Goal: Task Accomplishment & Management: Complete application form

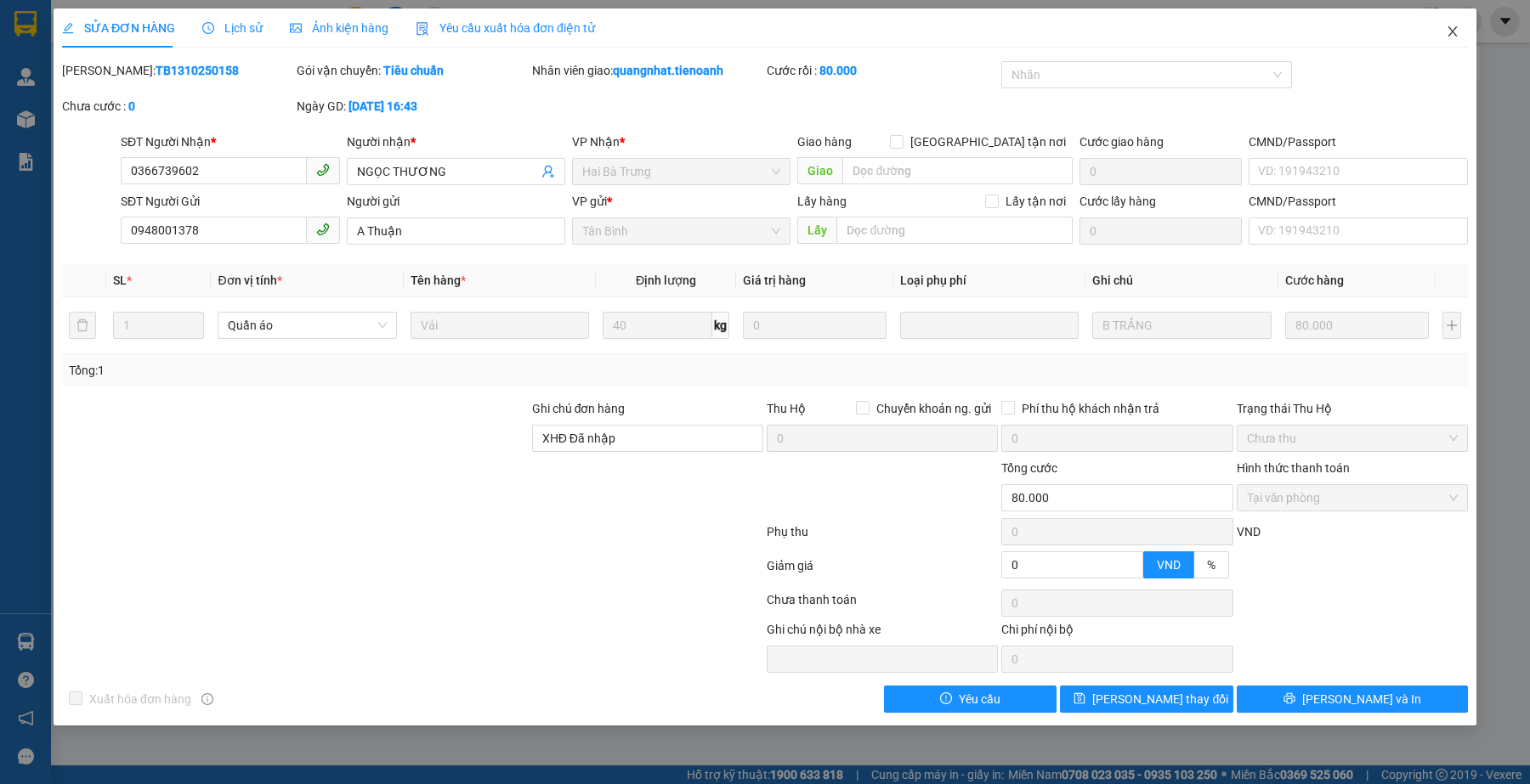
click at [1446, 30] on icon "close" at bounding box center [1452, 31] width 13 height 13
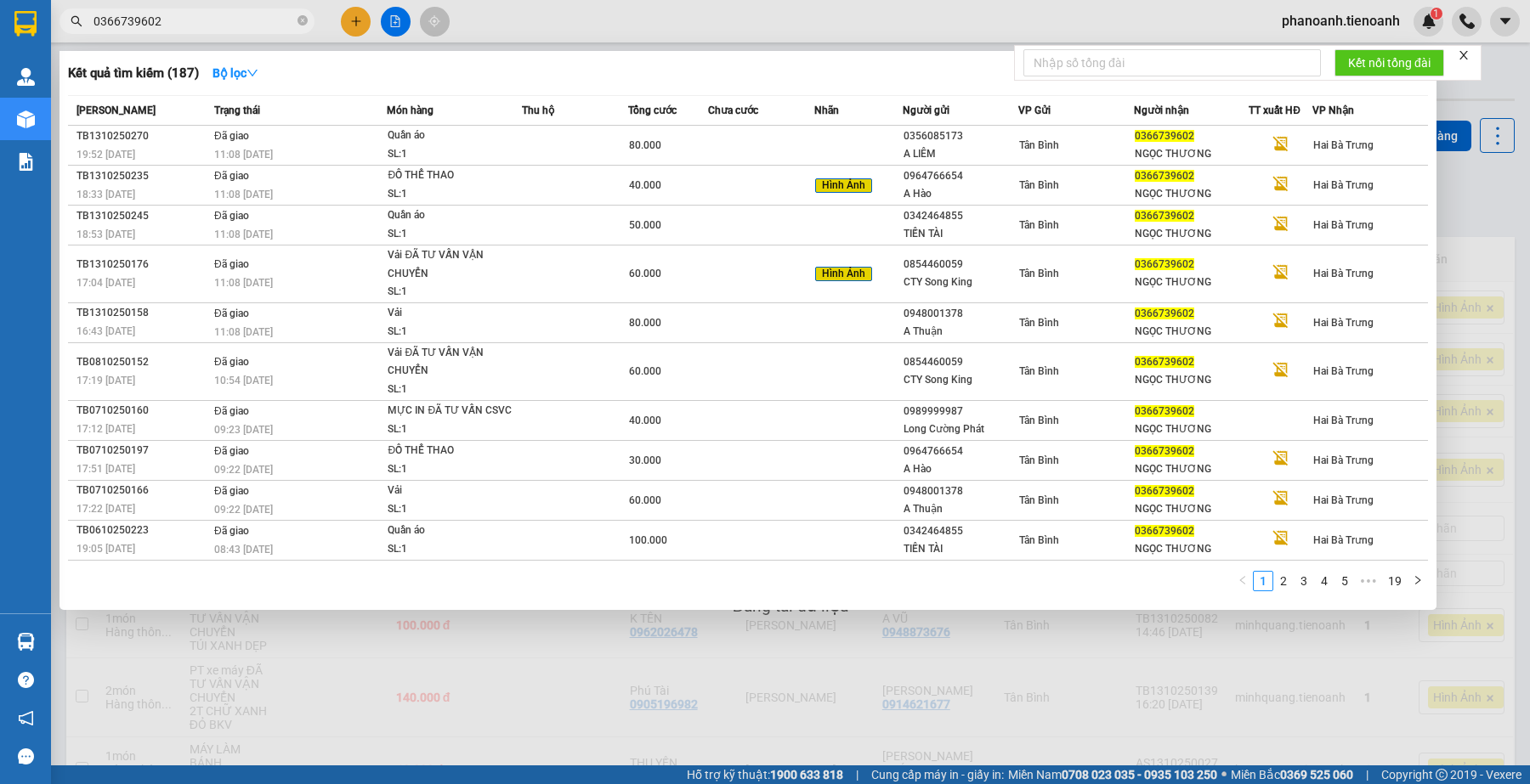
click at [178, 24] on input "0366739602" at bounding box center [194, 21] width 201 height 19
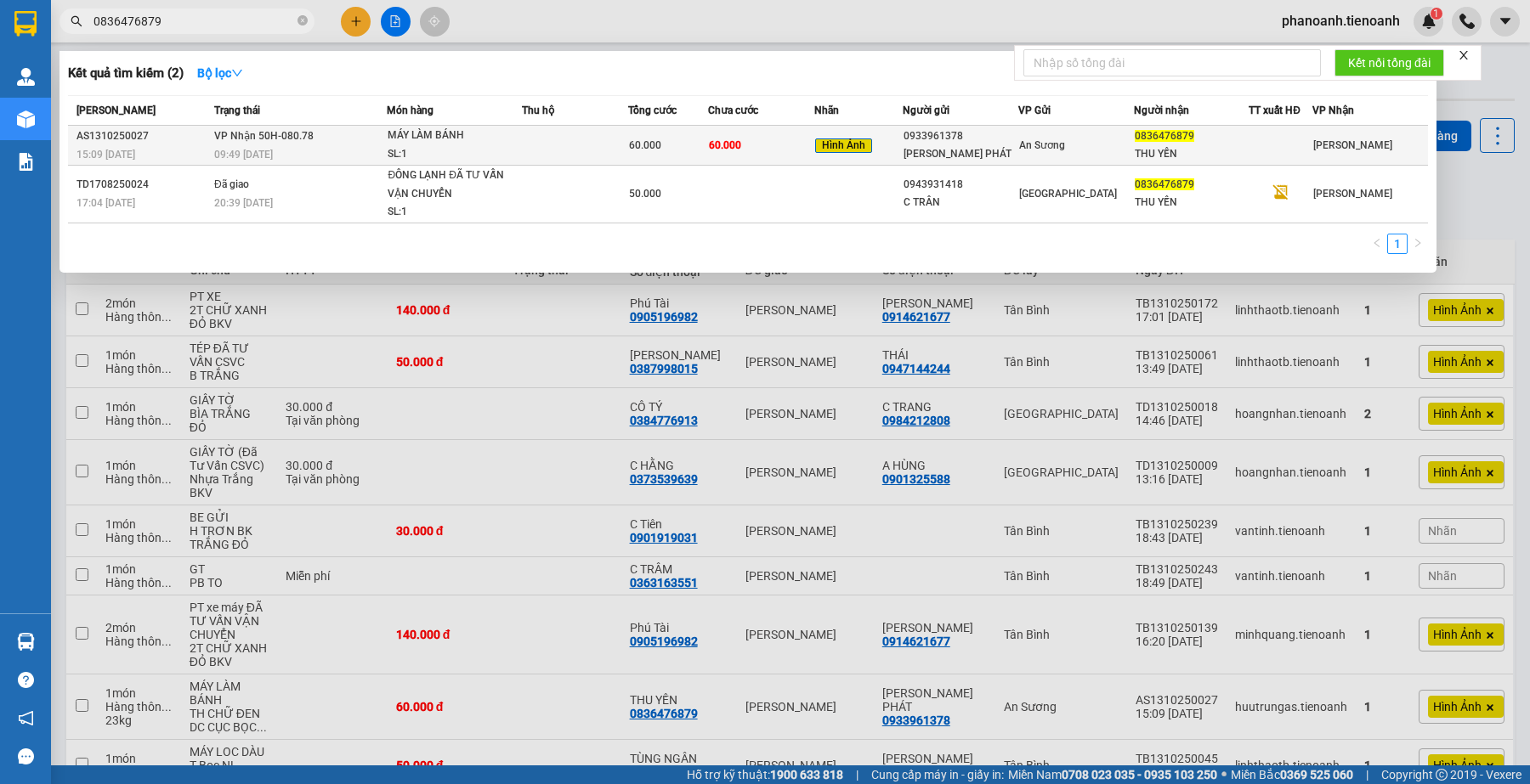
type input "0836476879"
click at [906, 145] on div "[PERSON_NAME] PHÁT" at bounding box center [960, 154] width 114 height 18
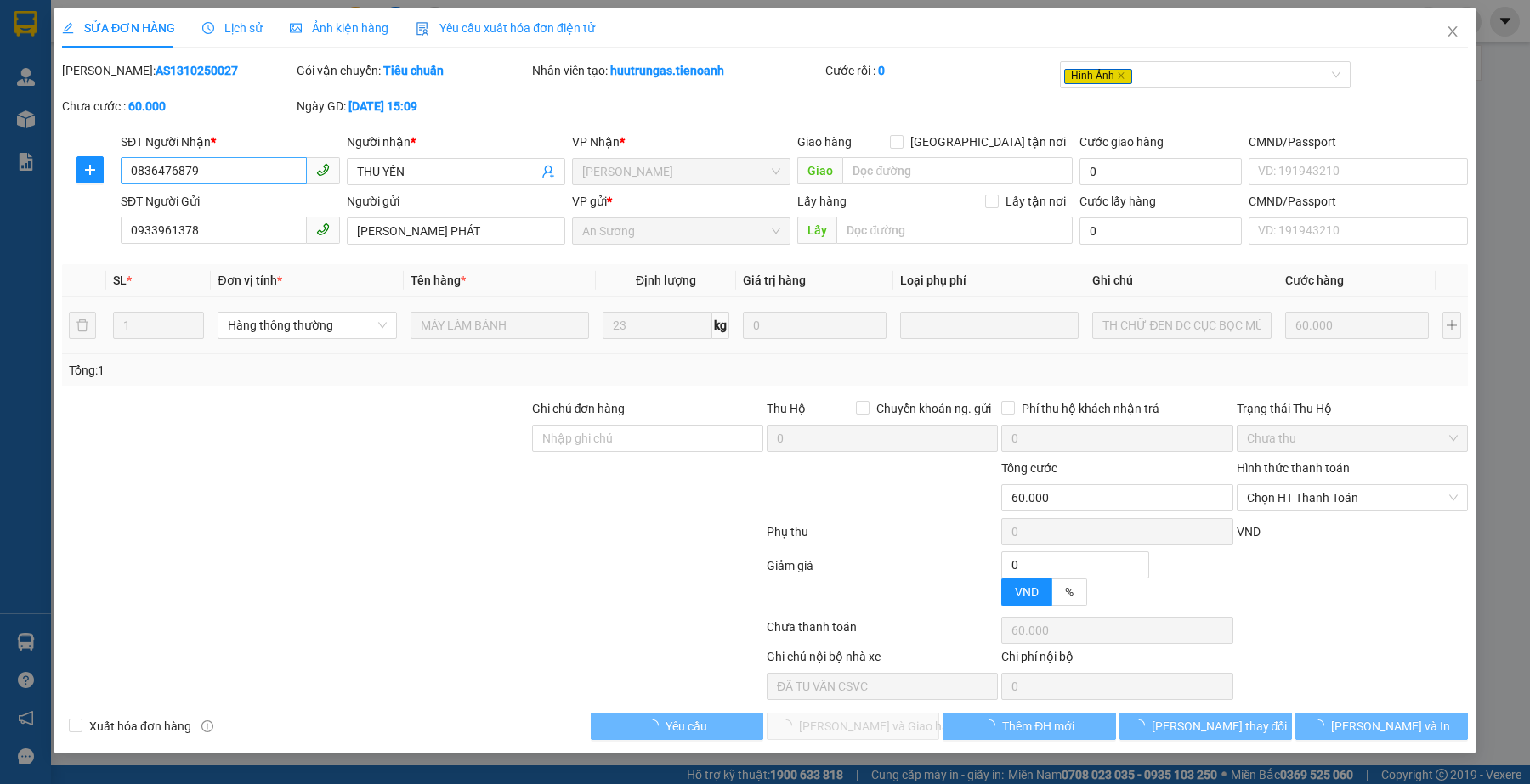
type input "0836476879"
type input "THU YẾN"
type input "0933961378"
type input "[PERSON_NAME] PHÁT"
type input "0"
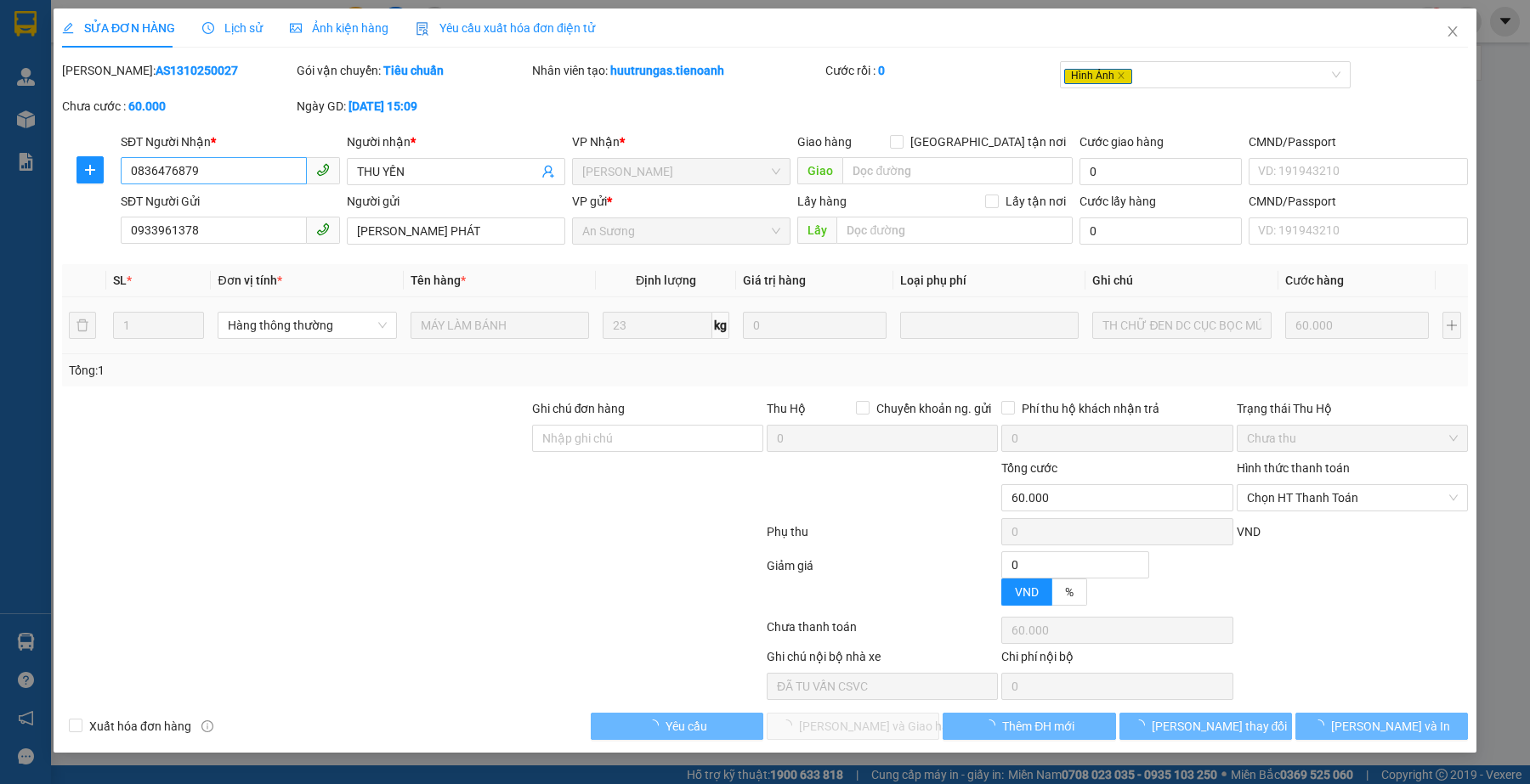
type input "60.000"
type input "ĐÃ TU VẤN CSVC"
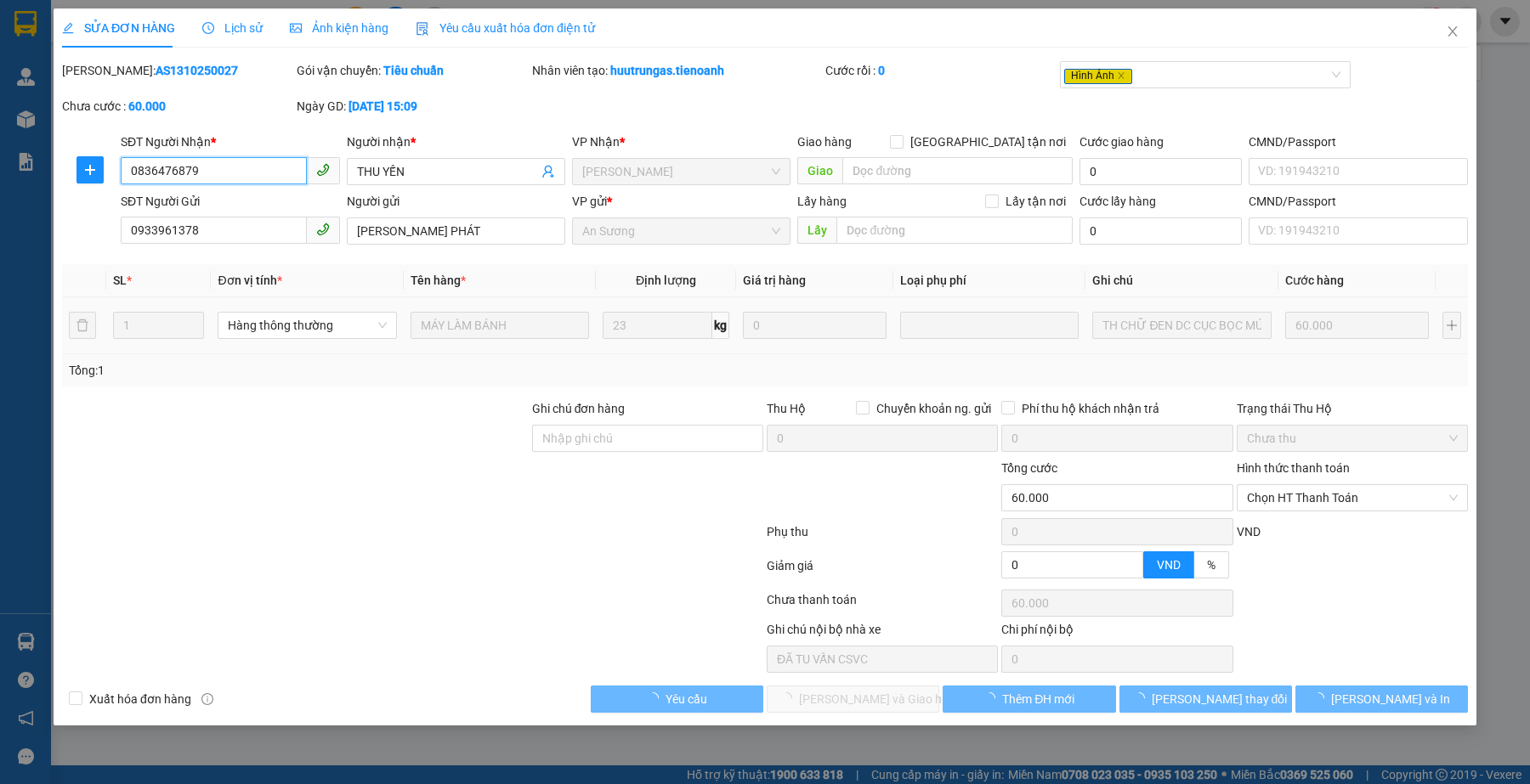
click at [248, 181] on input "0836476879" at bounding box center [213, 170] width 186 height 27
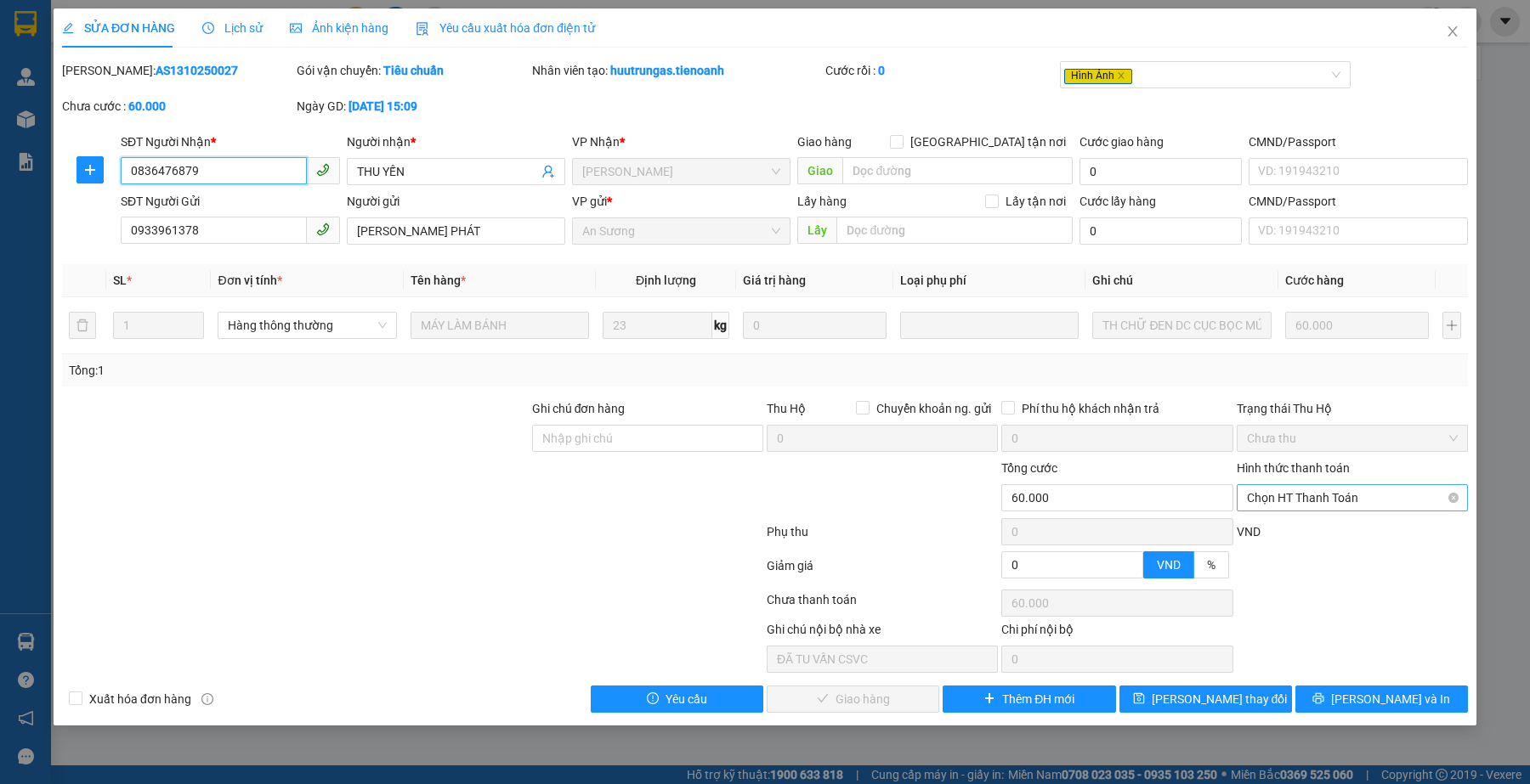
click at [1262, 491] on span "Chọn HT Thanh Toán" at bounding box center [1352, 498] width 211 height 25
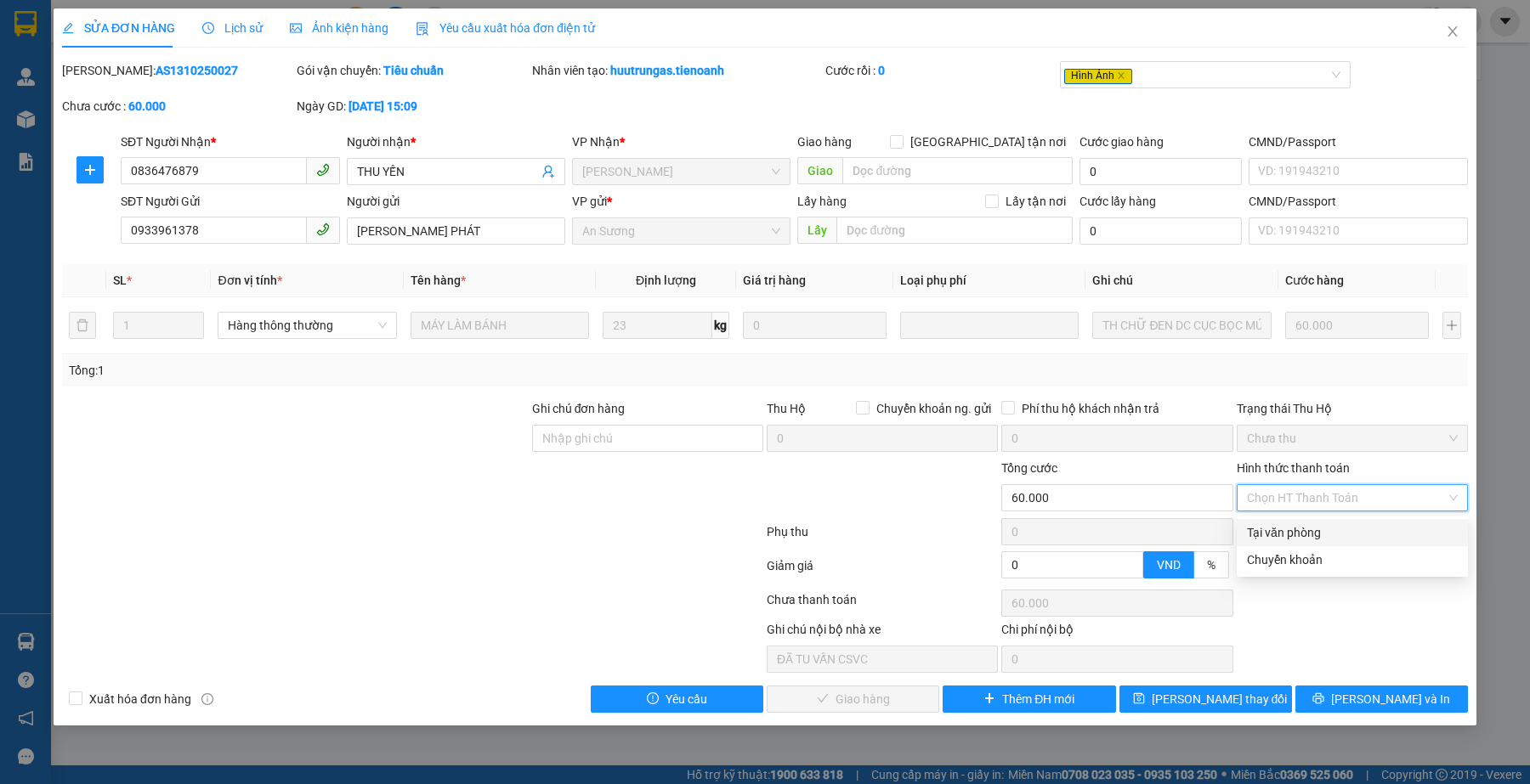
click at [1272, 521] on div "Tại văn phòng" at bounding box center [1353, 532] width 231 height 27
type input "0"
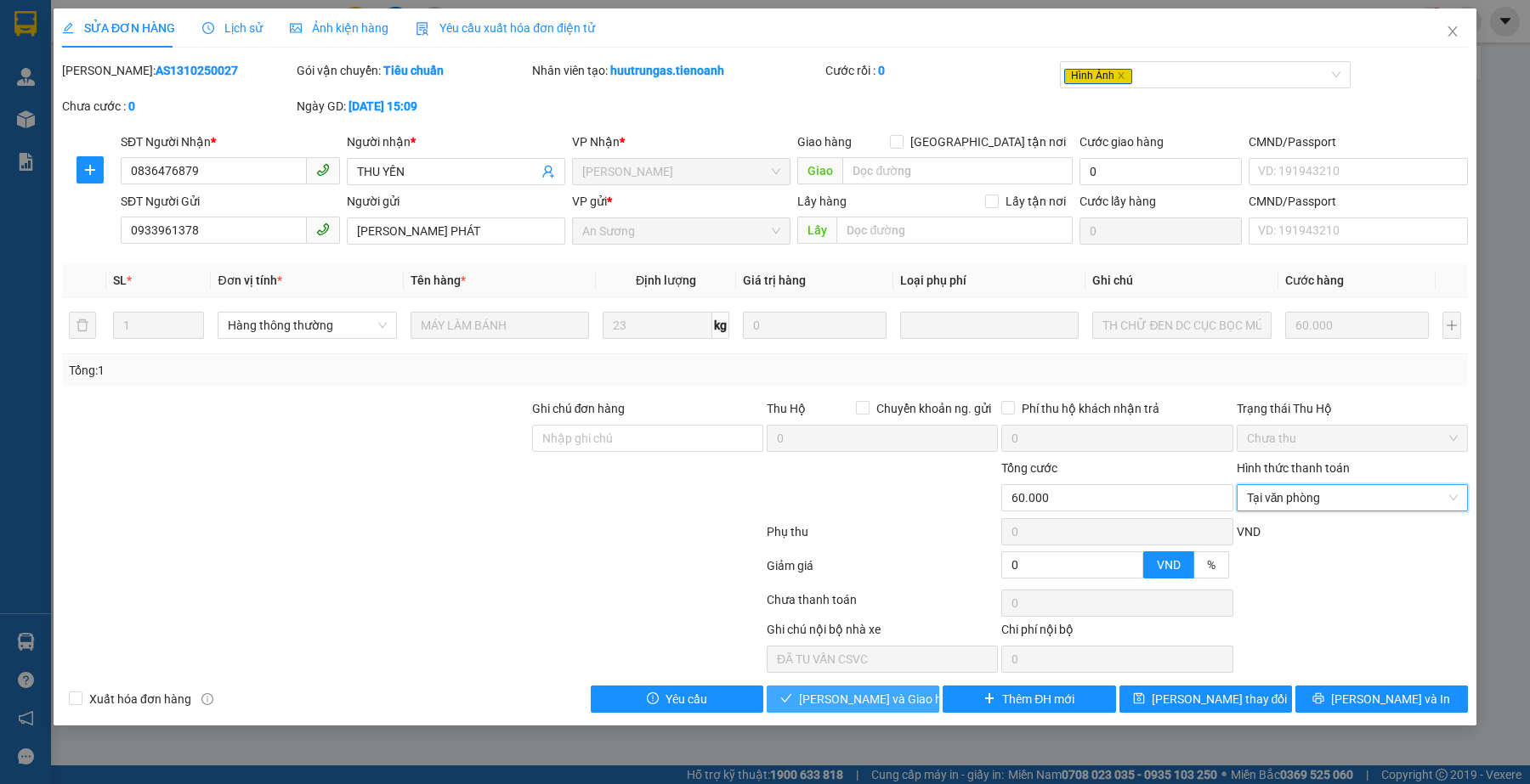
click at [861, 713] on button "[PERSON_NAME] và Giao hàng" at bounding box center [852, 699] width 173 height 27
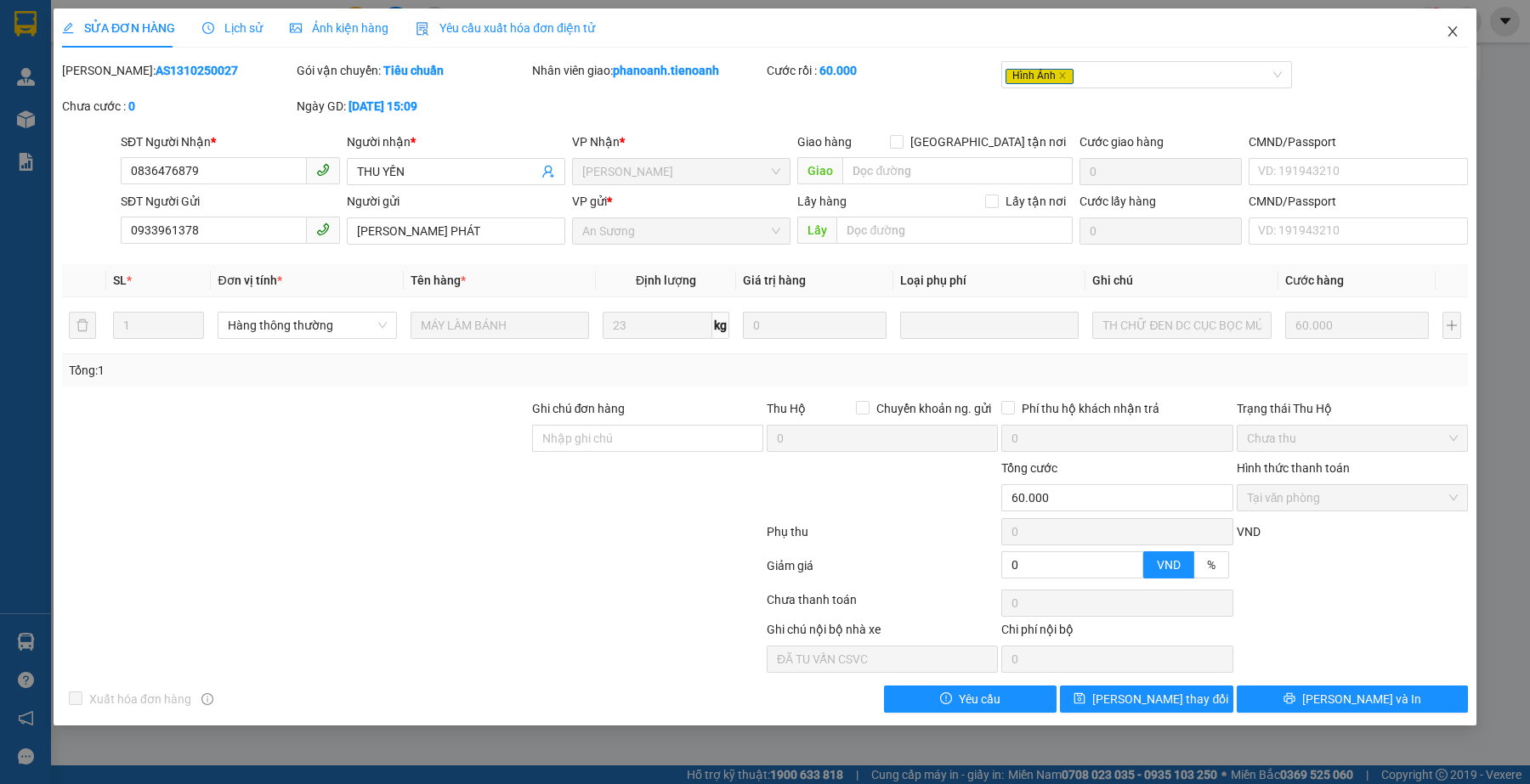
click at [1456, 27] on icon "close" at bounding box center [1452, 30] width 9 height 10
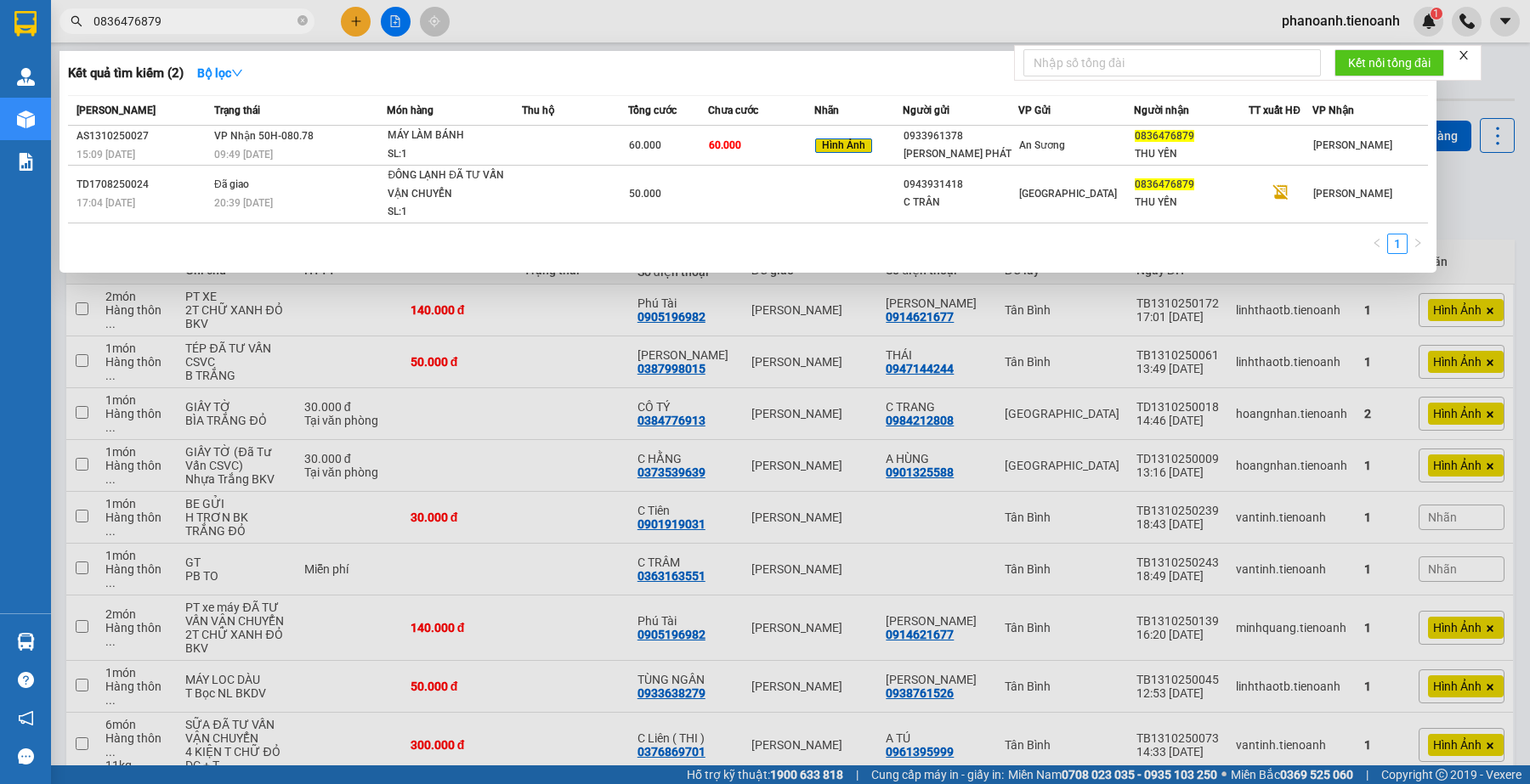
click at [242, 26] on input "0836476879" at bounding box center [194, 21] width 201 height 19
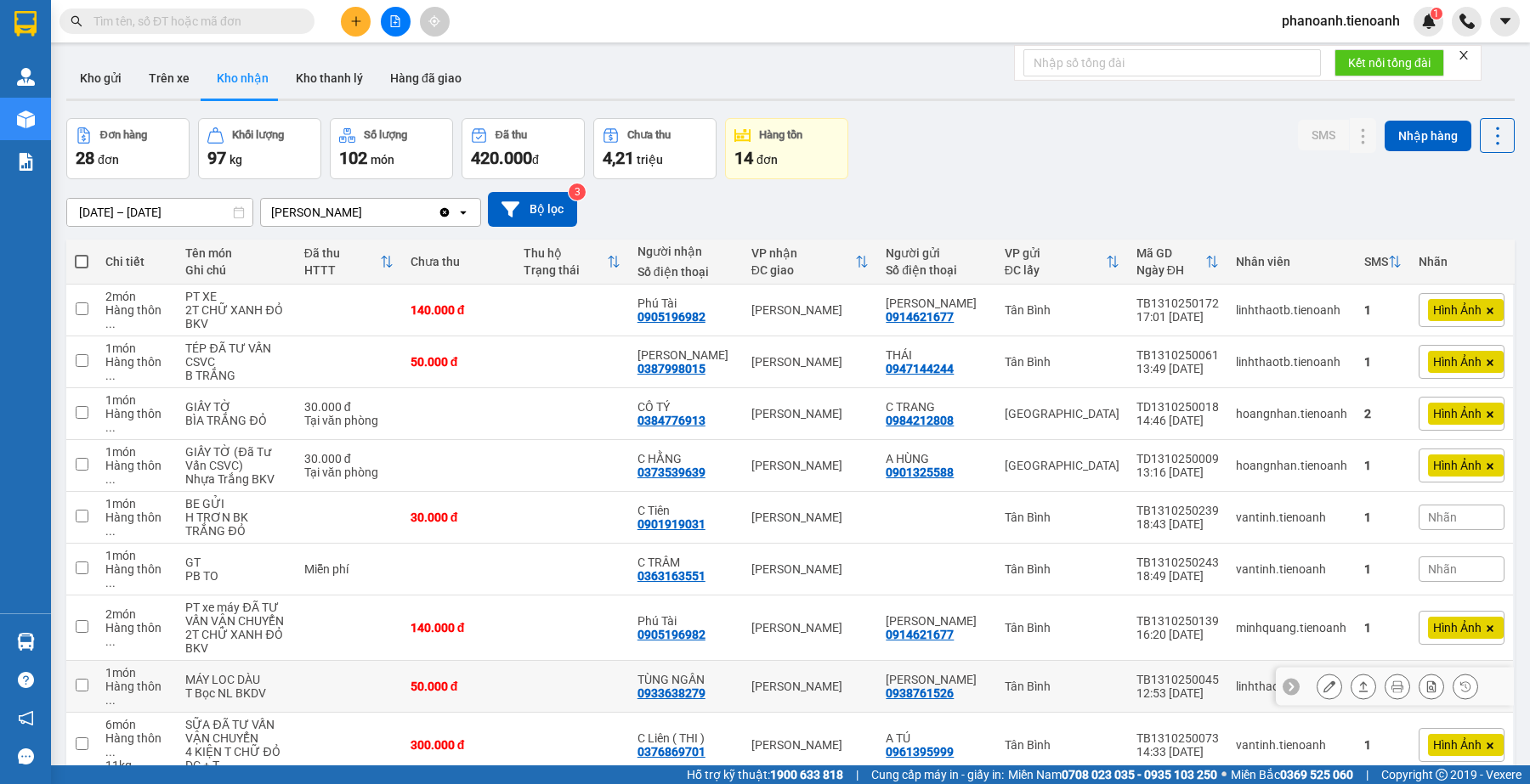
scroll to position [161, 0]
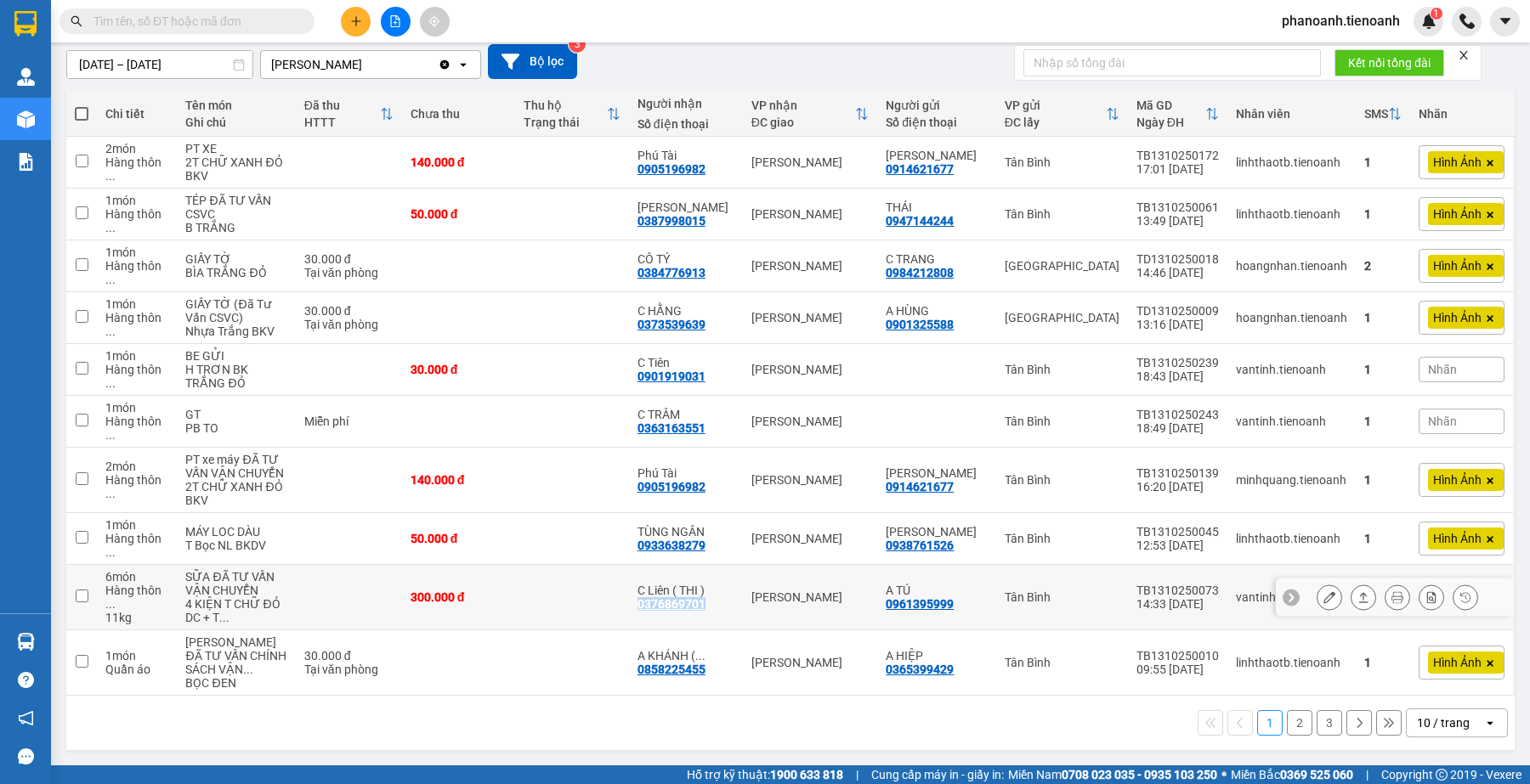
drag, startPoint x: 639, startPoint y: 605, endPoint x: 707, endPoint y: 601, distance: 68.1
click at [707, 601] on td "C Liên ( THI ) 0376869701" at bounding box center [686, 598] width 114 height 65
checkbox input "true"
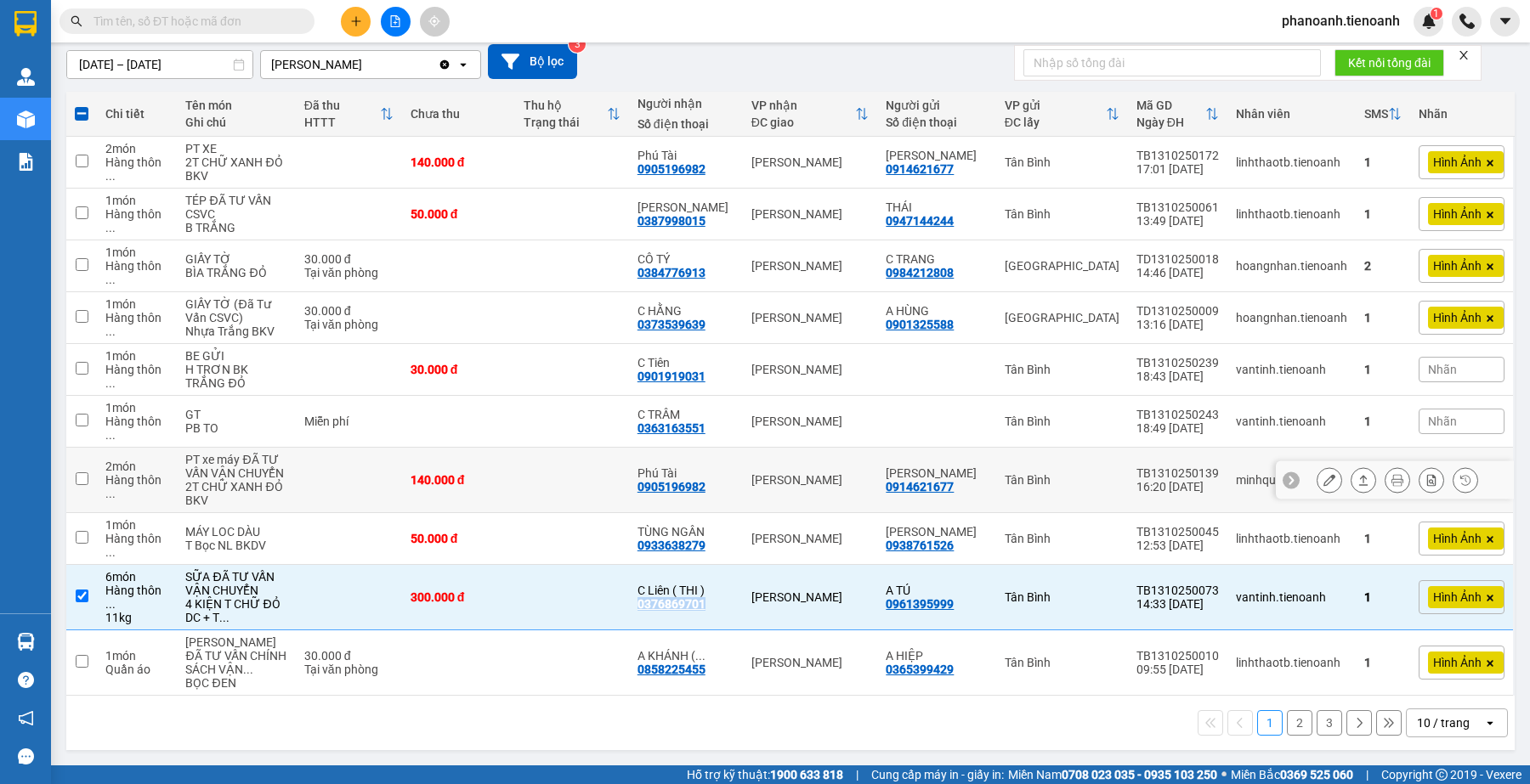
copy div "0376869701"
click at [238, 20] on input "text" at bounding box center [194, 21] width 201 height 19
paste input "0376869701"
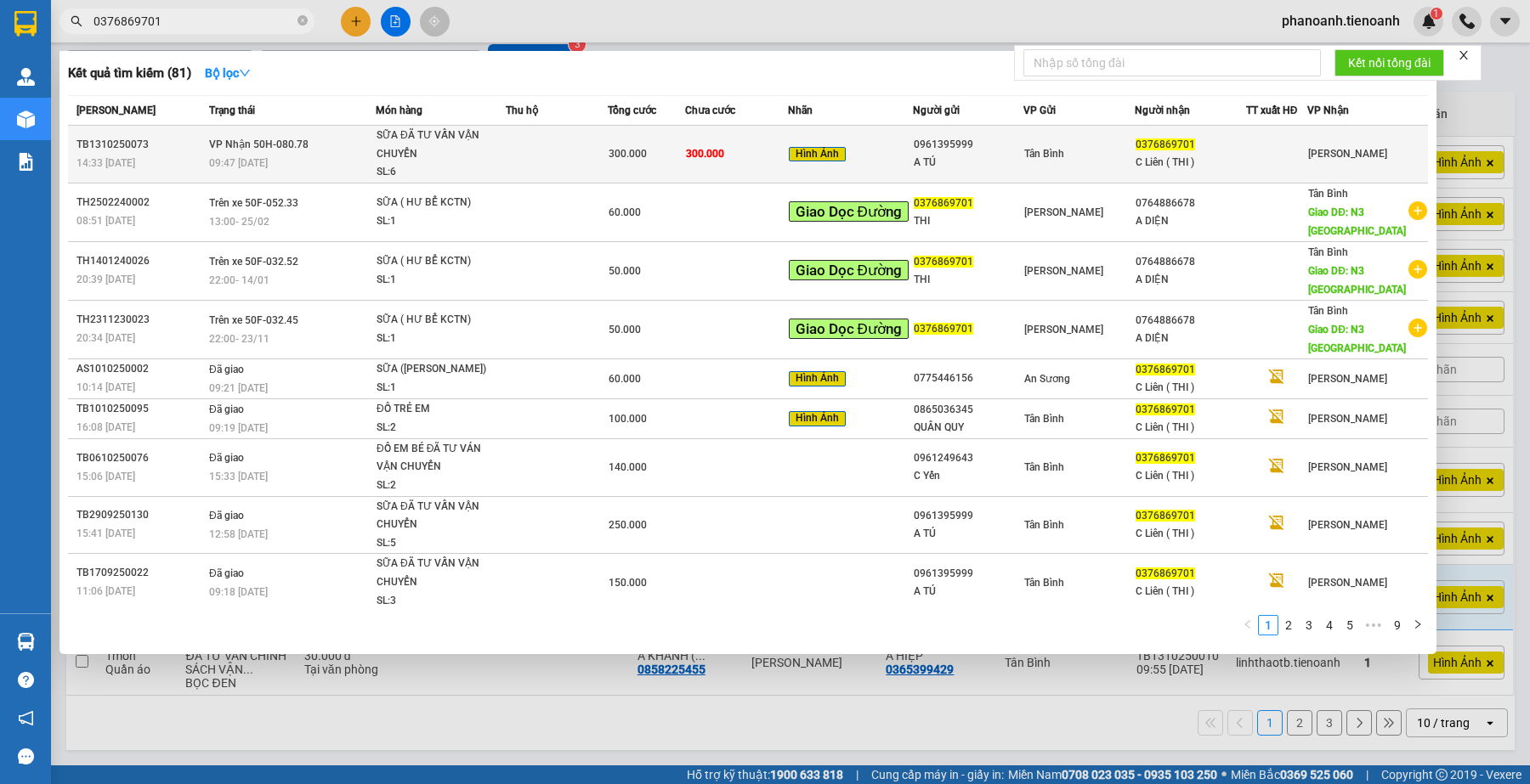
type input "0376869701"
click at [1089, 158] on div "Tân Bình" at bounding box center [1079, 153] width 109 height 19
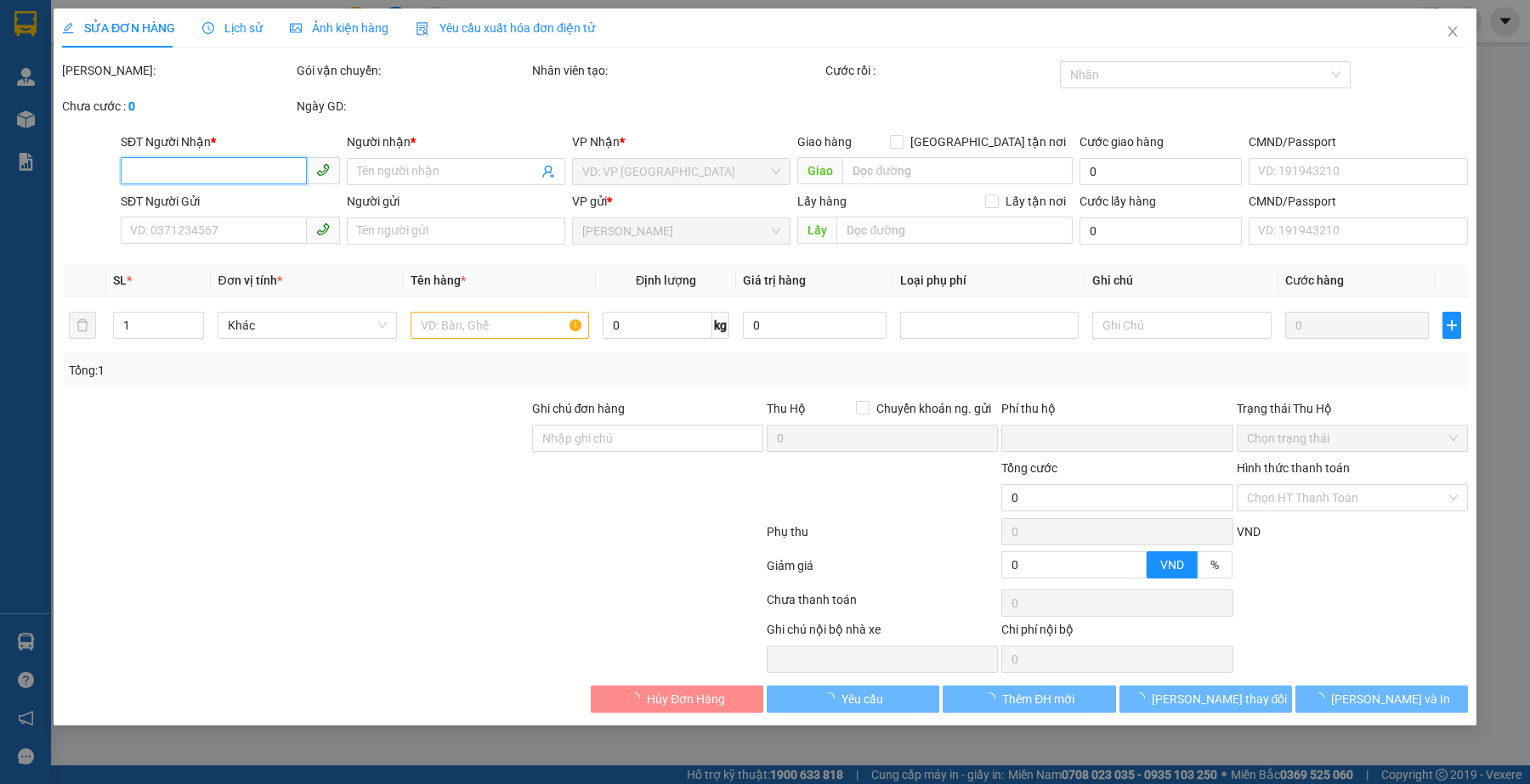
type input "0376869701"
type input "C Liên ( THI )"
type input "0961395999"
type input "A TÚ"
type input "0"
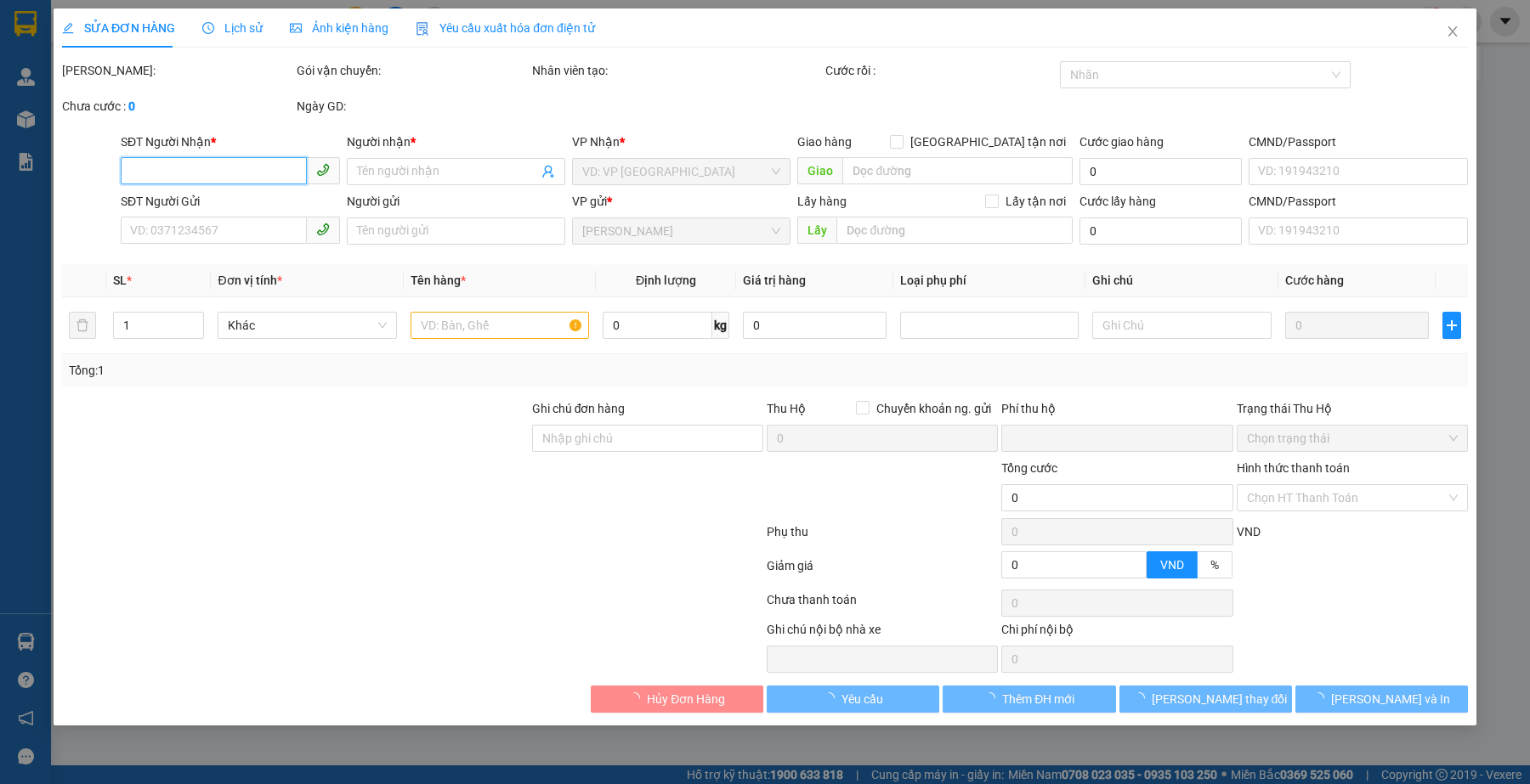
type input "300.000"
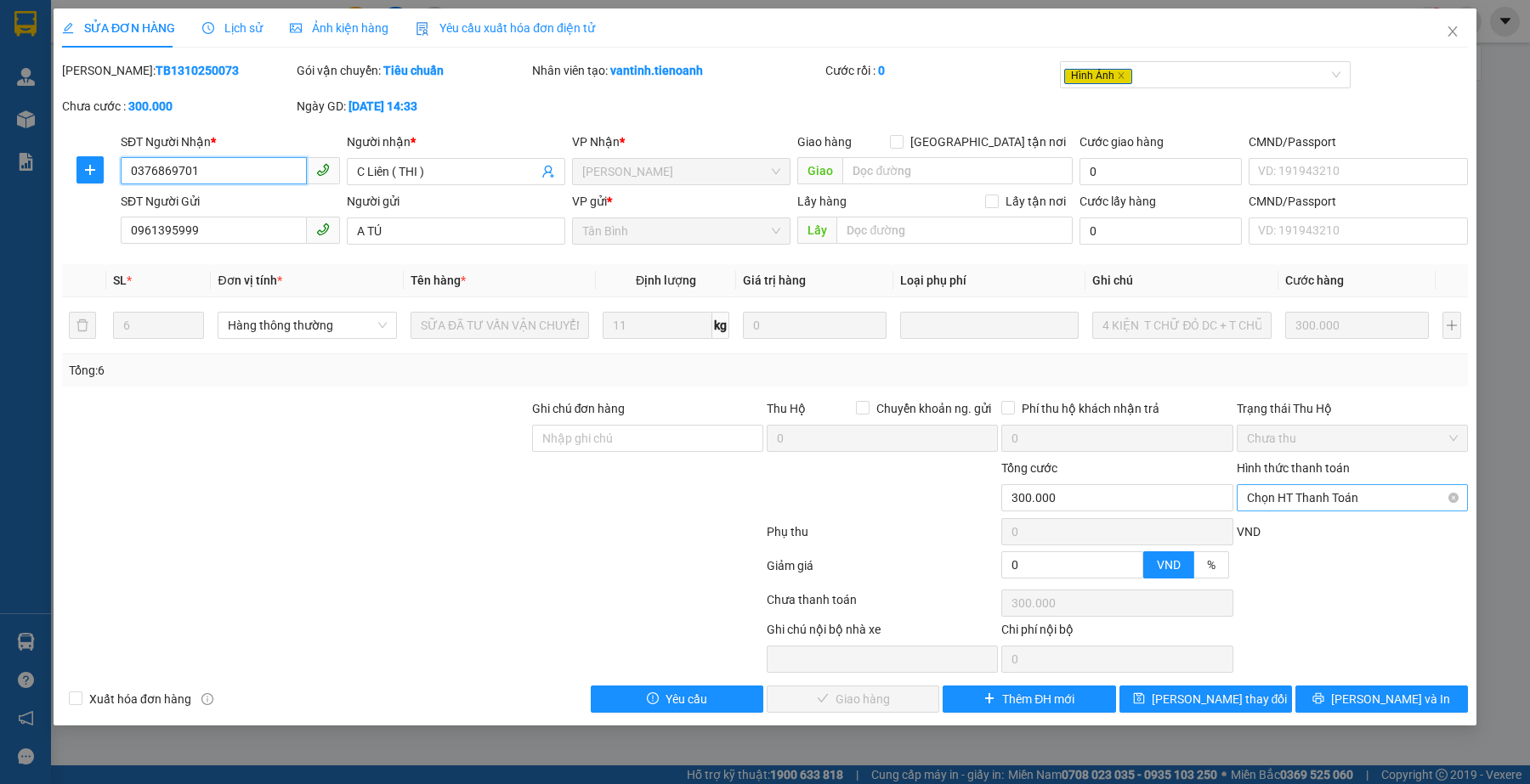
click at [1305, 499] on span "Chọn HT Thanh Toán" at bounding box center [1352, 498] width 211 height 25
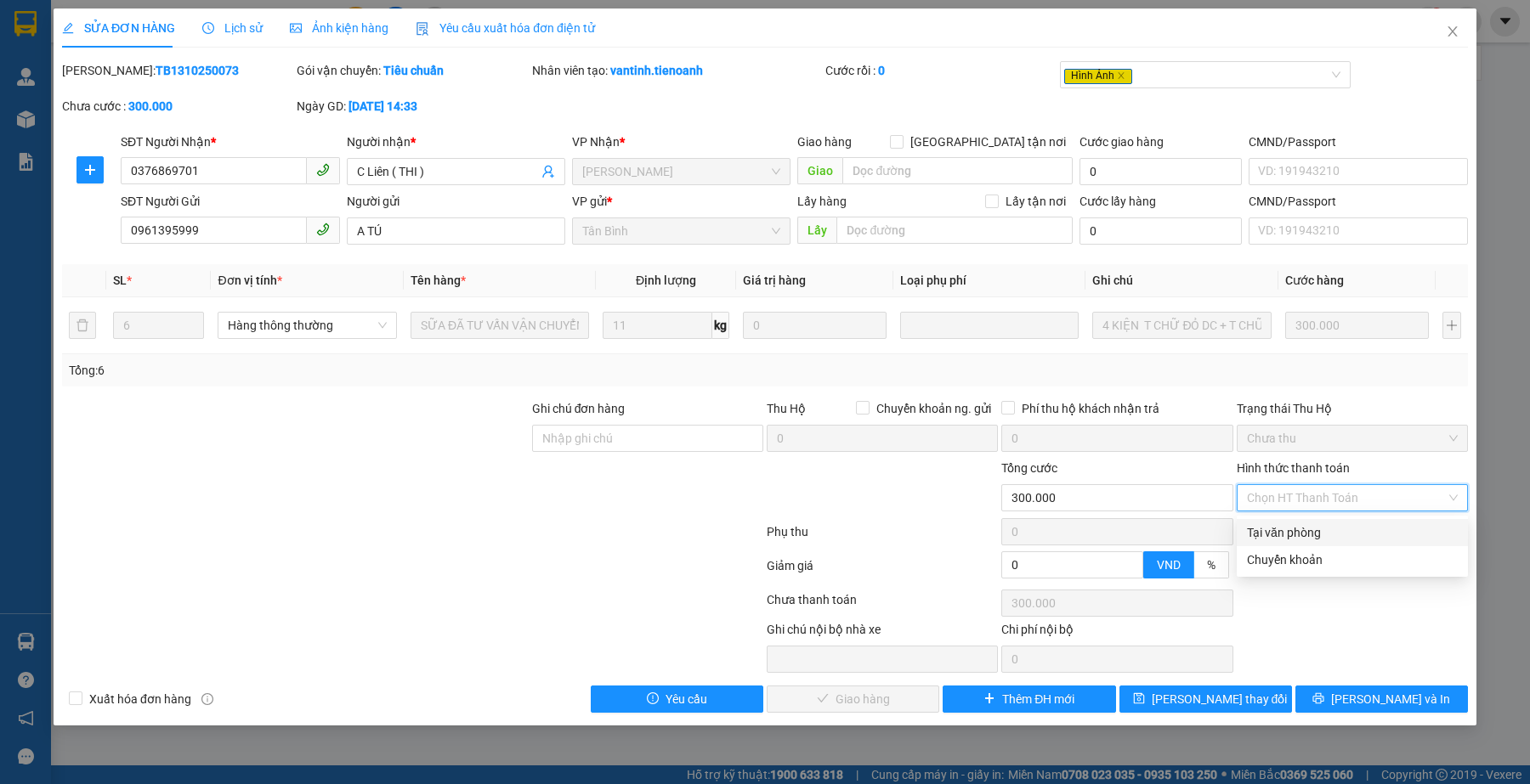
click at [1285, 523] on div "Tại văn phòng" at bounding box center [1352, 532] width 211 height 19
type input "0"
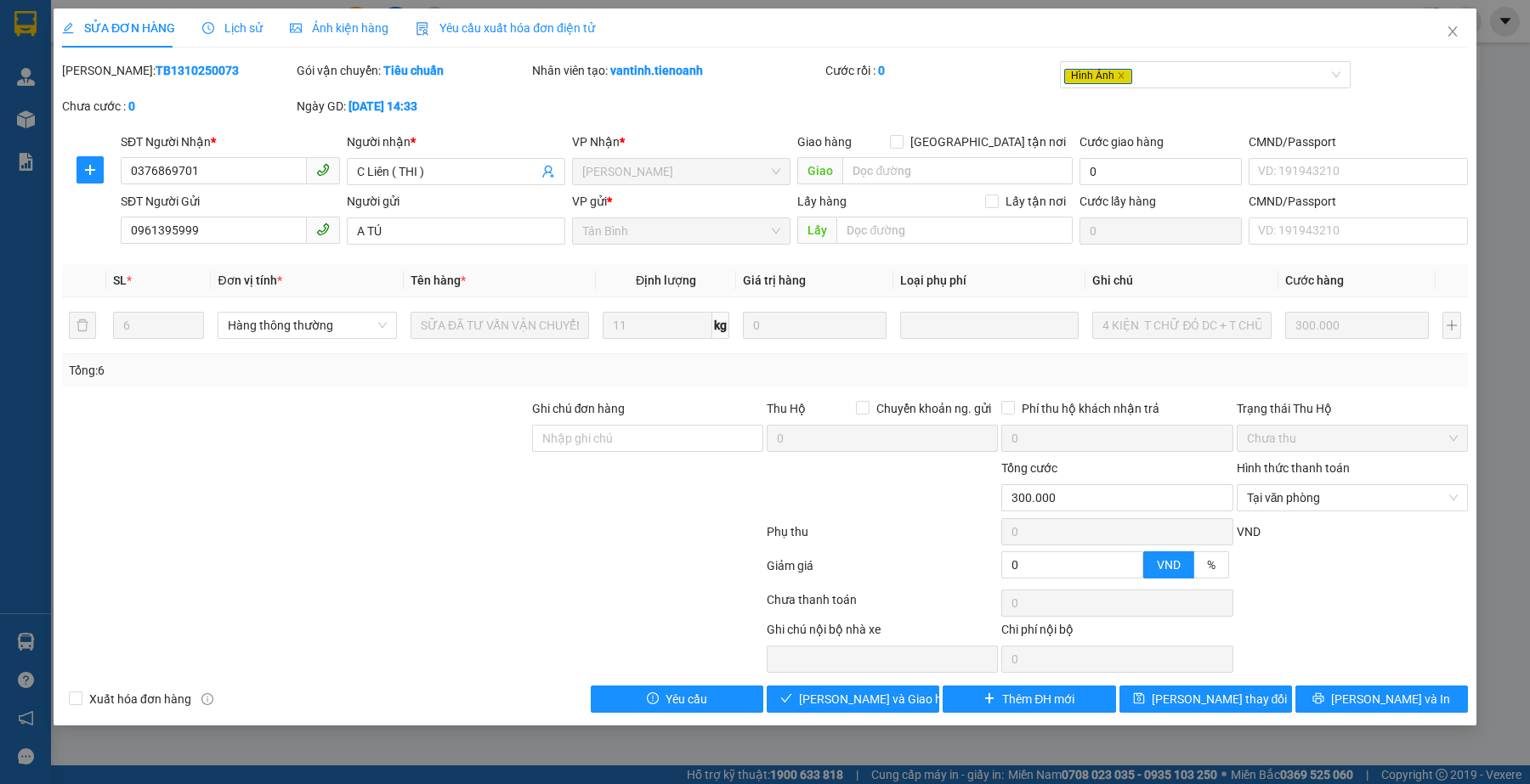
click at [496, 548] on div at bounding box center [412, 535] width 704 height 34
click at [792, 701] on icon "check" at bounding box center [786, 698] width 12 height 12
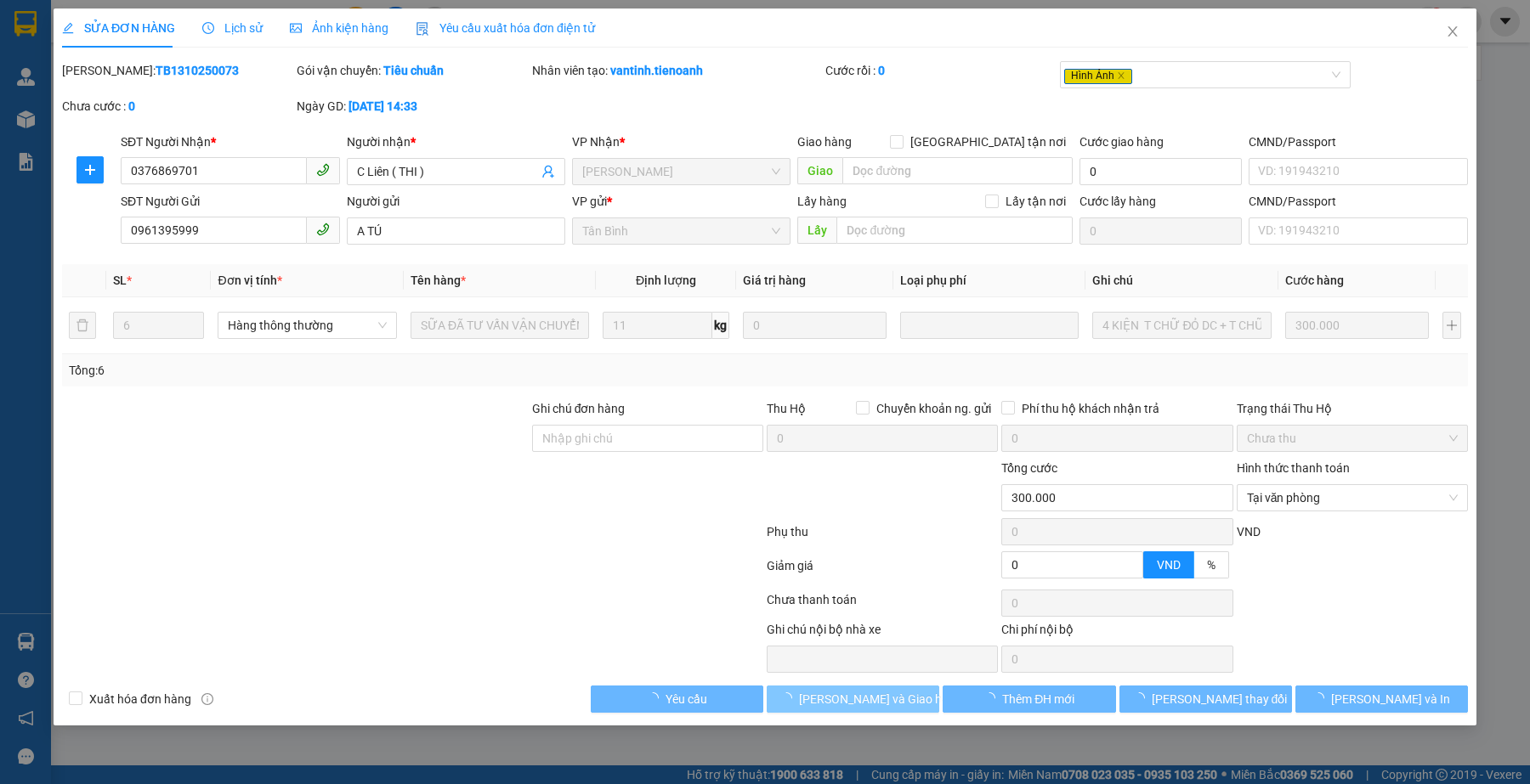
click at [567, 567] on div at bounding box center [412, 569] width 704 height 34
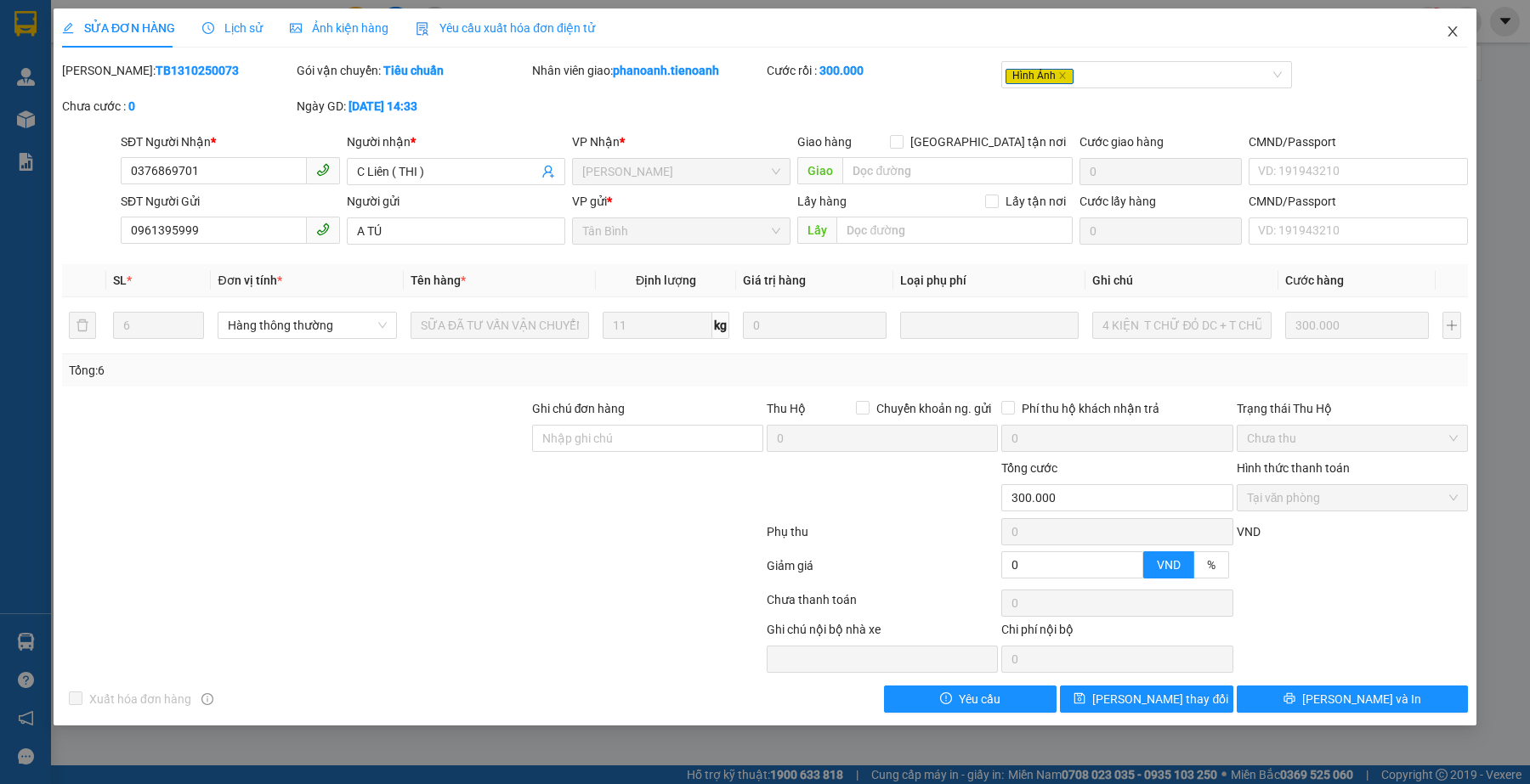
click at [1446, 28] on icon "close" at bounding box center [1452, 31] width 13 height 13
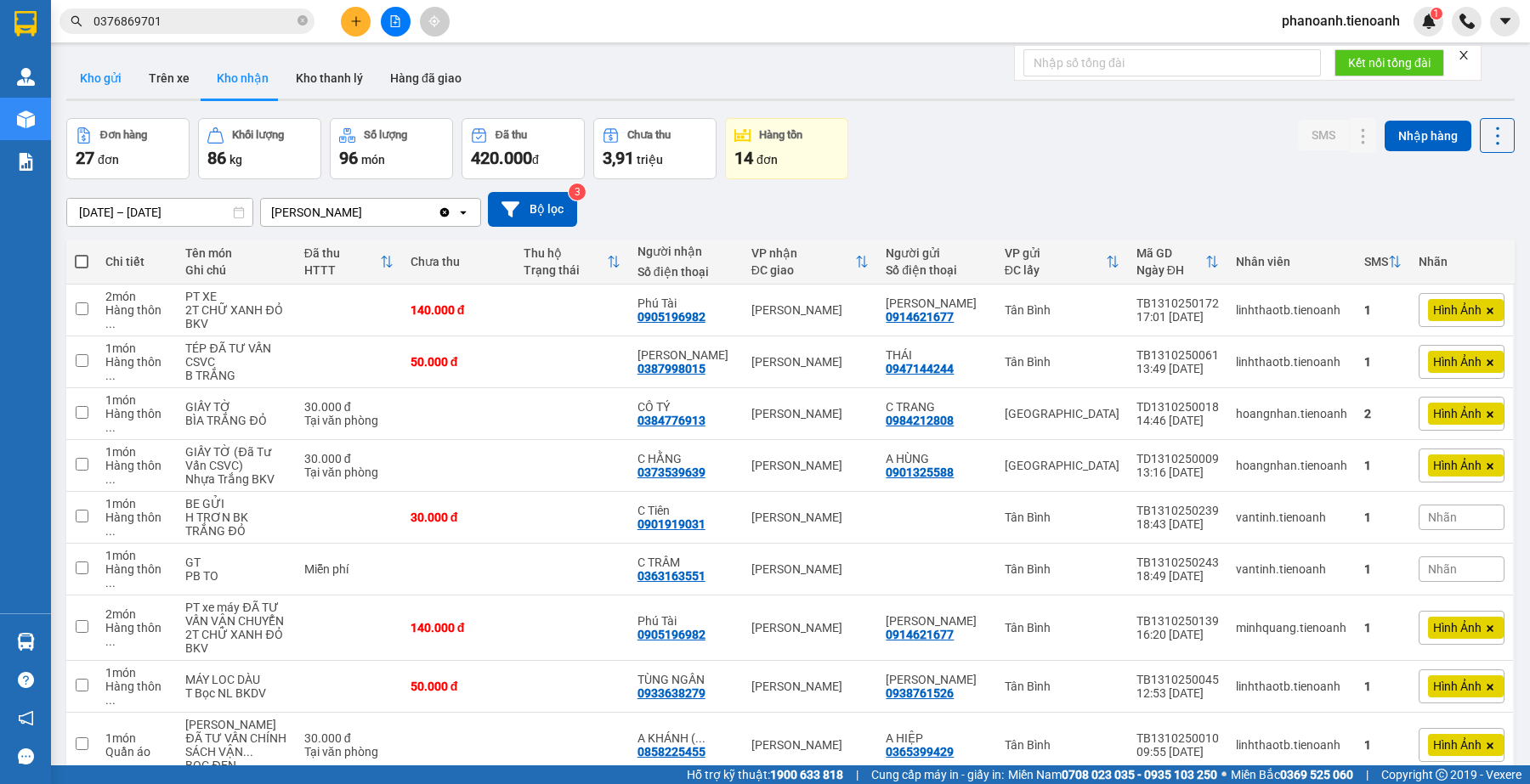
click at [102, 82] on button "Kho gửi" at bounding box center [100, 78] width 69 height 41
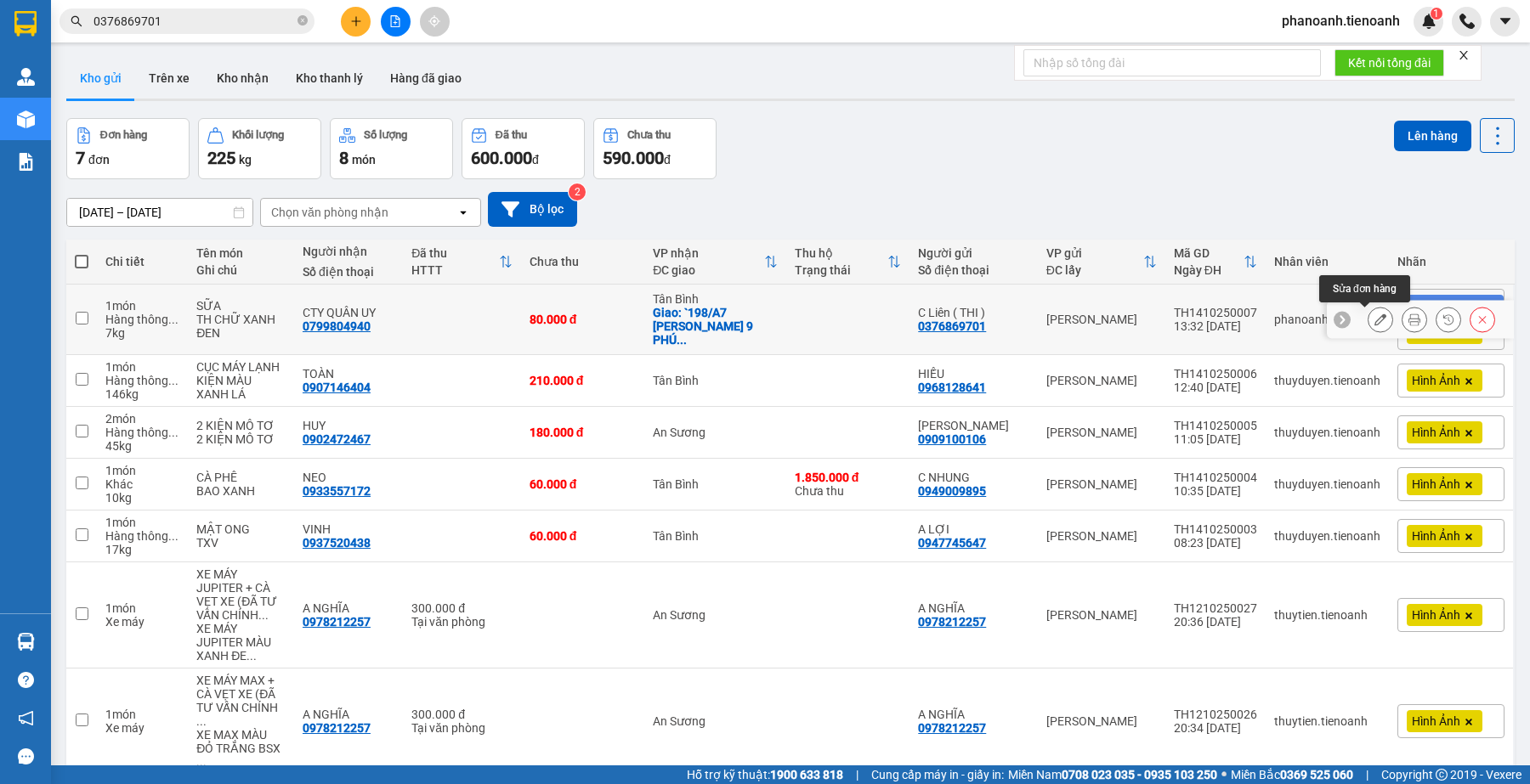
click at [1374, 323] on icon at bounding box center [1379, 319] width 12 height 12
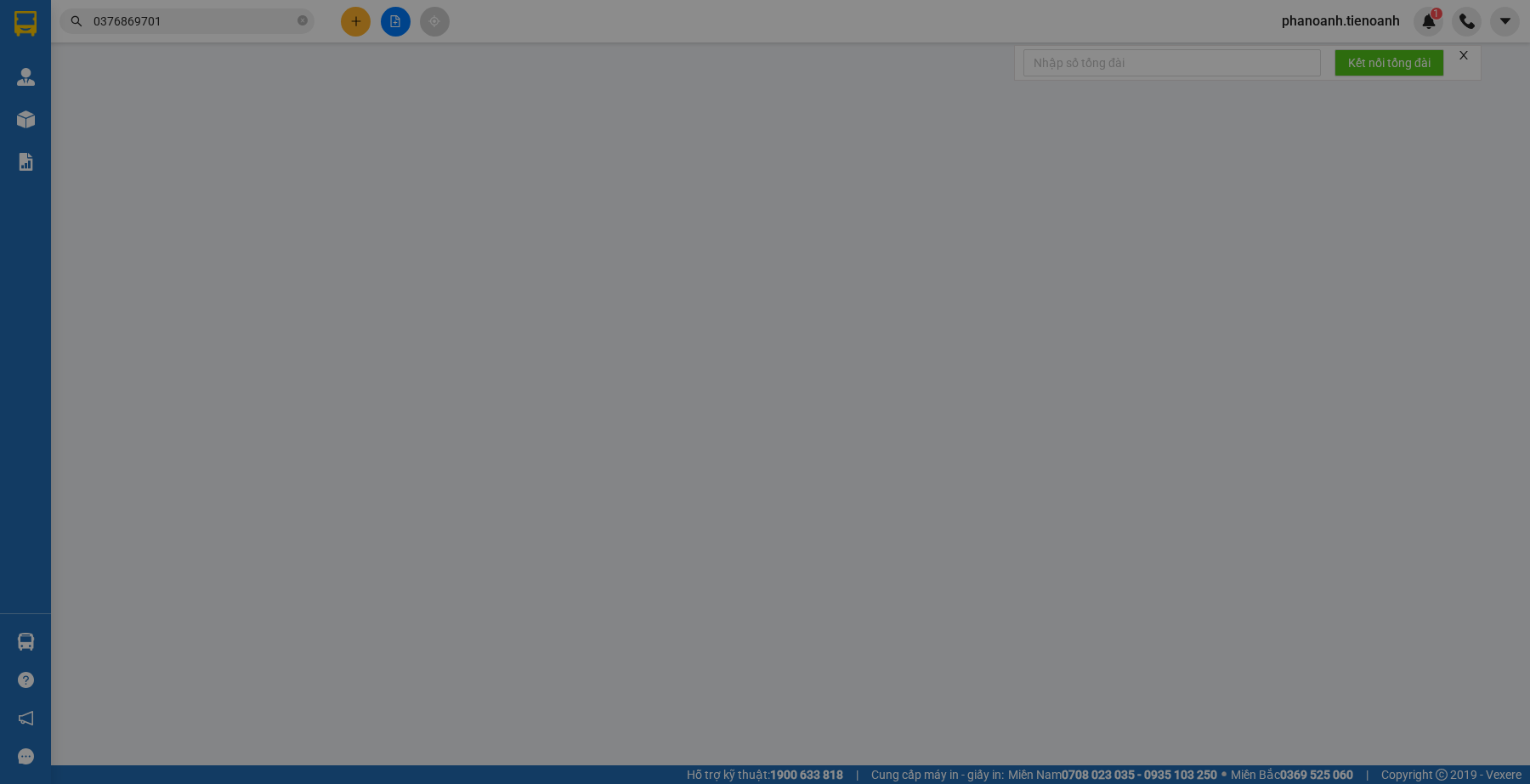
type input "0799804940"
type input "CTY QUÂN UY"
checkbox input "true"
type input "`198/A7 [PERSON_NAME] 9 PHÚ NHUẬN"
type input "0376869701"
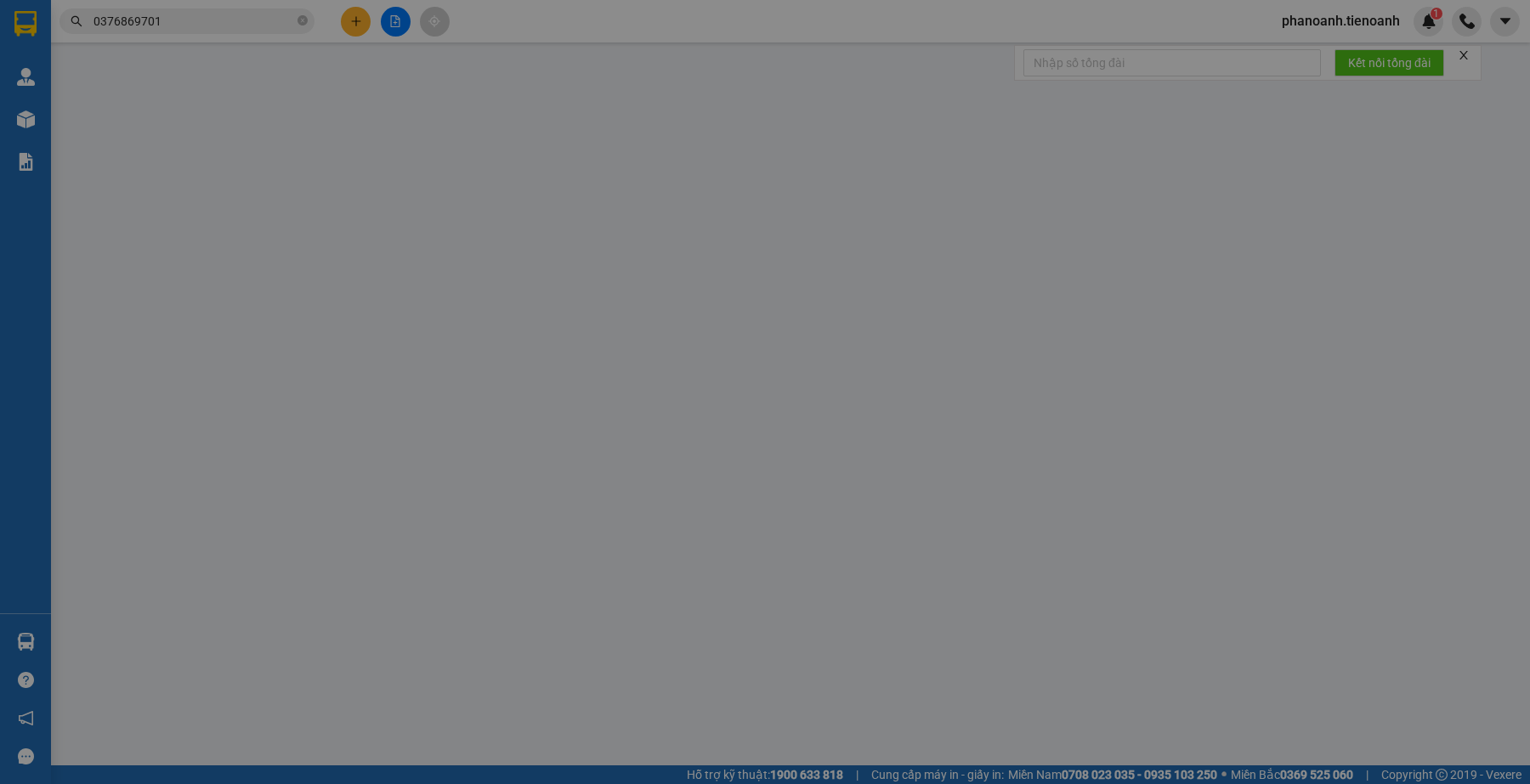
type input "C Liên ( THI )"
type input "0"
type input "80.000"
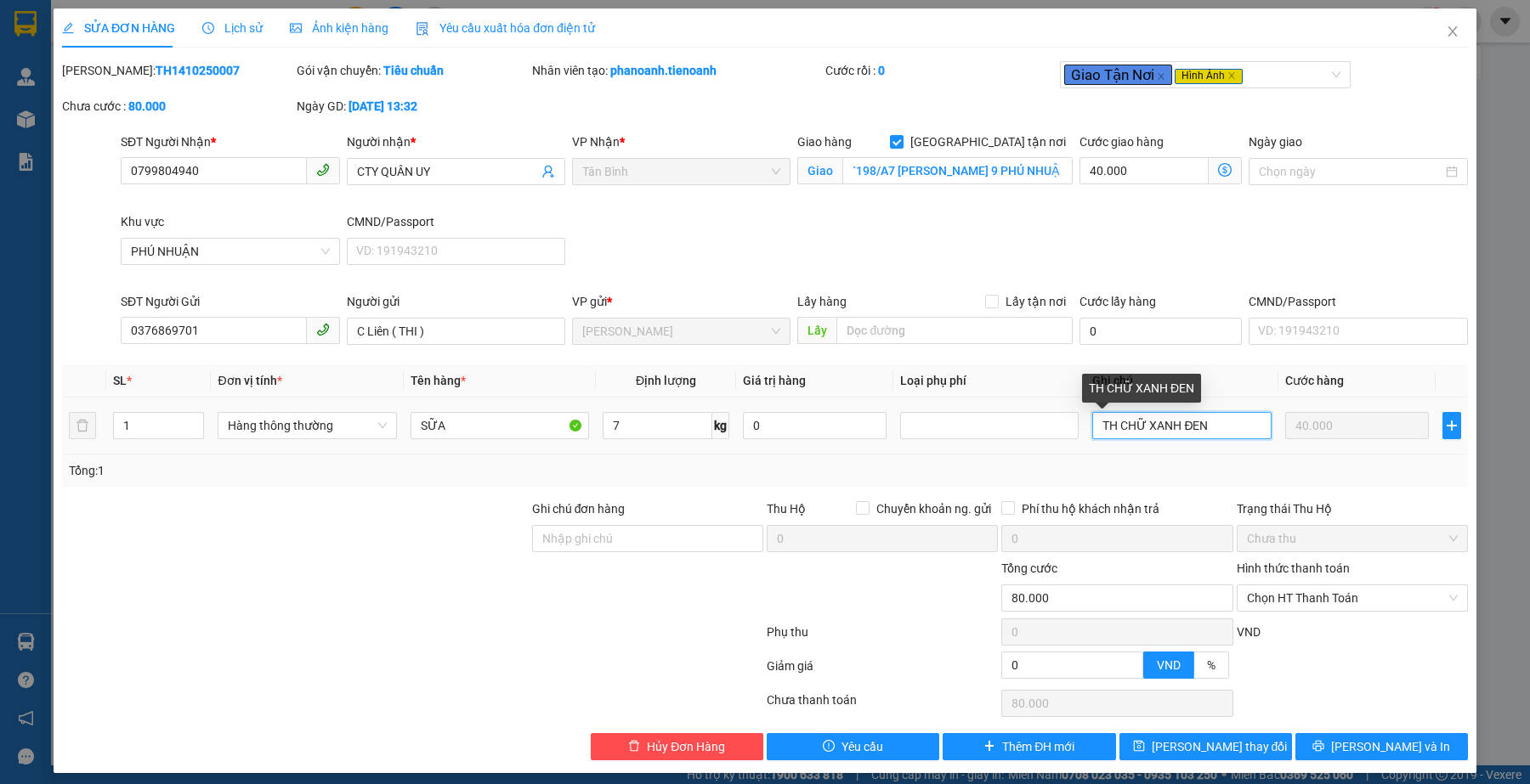
click at [1226, 421] on input "TH CHỮ XANH ĐEN" at bounding box center [1181, 426] width 178 height 27
type input "TH CHỮ ĐEN"
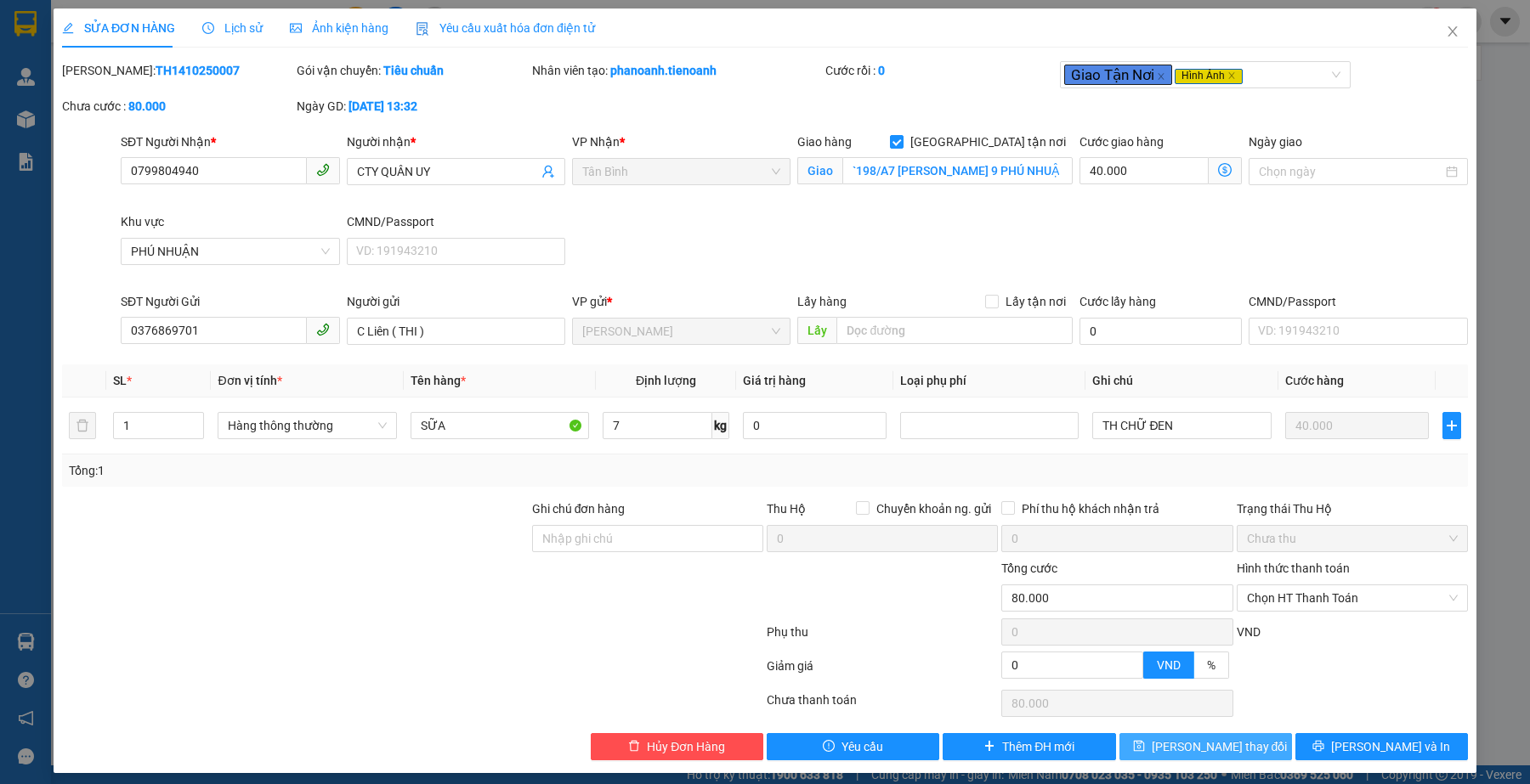
click at [1200, 759] on button "[PERSON_NAME] thay đổi" at bounding box center [1206, 746] width 173 height 27
